Goal: Information Seeking & Learning: Learn about a topic

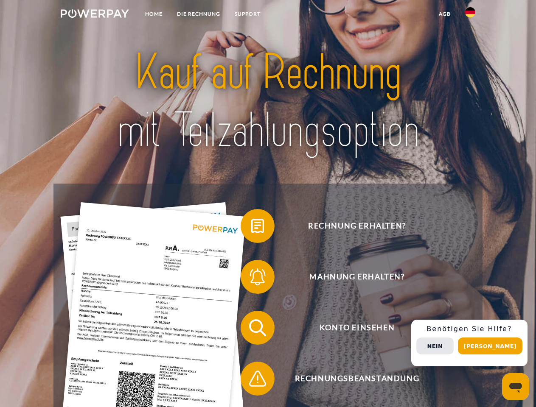
click at [95, 15] on img at bounding box center [95, 13] width 68 height 8
click at [470, 15] on img at bounding box center [470, 12] width 10 height 10
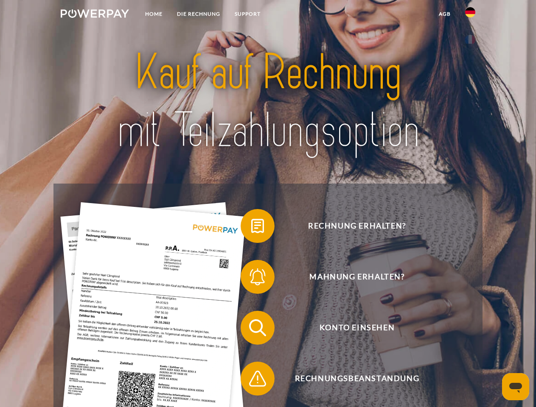
click at [444, 14] on link "agb" at bounding box center [444, 13] width 26 height 15
click at [251, 228] on span at bounding box center [244, 226] width 42 height 42
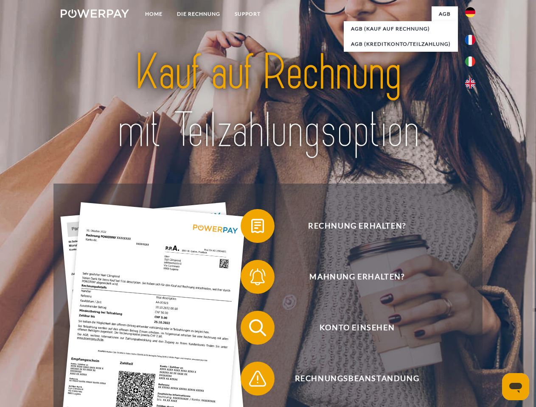
click at [251, 279] on div "Rechnung erhalten? Mahnung erhalten? Konto einsehen" at bounding box center [267, 353] width 428 height 339
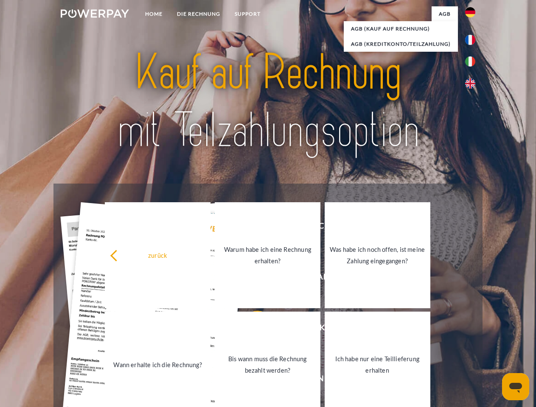
click at [251, 329] on link "Bis wann muss die Rechnung bezahlt werden?" at bounding box center [268, 365] width 106 height 106
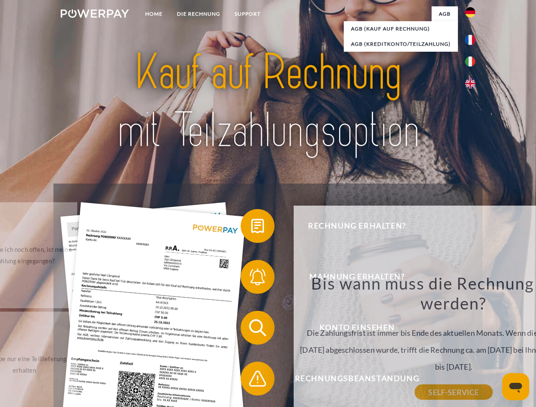
click at [251, 380] on div "Rechnung erhalten? Mahnung erhalten? Konto einsehen" at bounding box center [267, 353] width 428 height 339
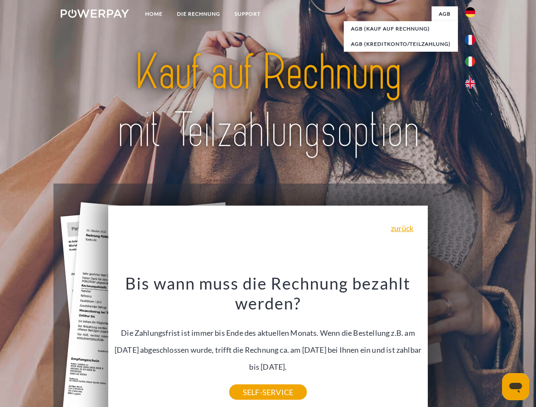
click at [472, 343] on div "Rechnung erhalten? Mahnung erhalten? Konto einsehen" at bounding box center [267, 353] width 428 height 339
click at [451, 345] on span "Konto einsehen" at bounding box center [357, 328] width 208 height 34
click at [493, 346] on header "Home DIE RECHNUNG SUPPORT" at bounding box center [268, 293] width 536 height 586
